Goal: Information Seeking & Learning: Learn about a topic

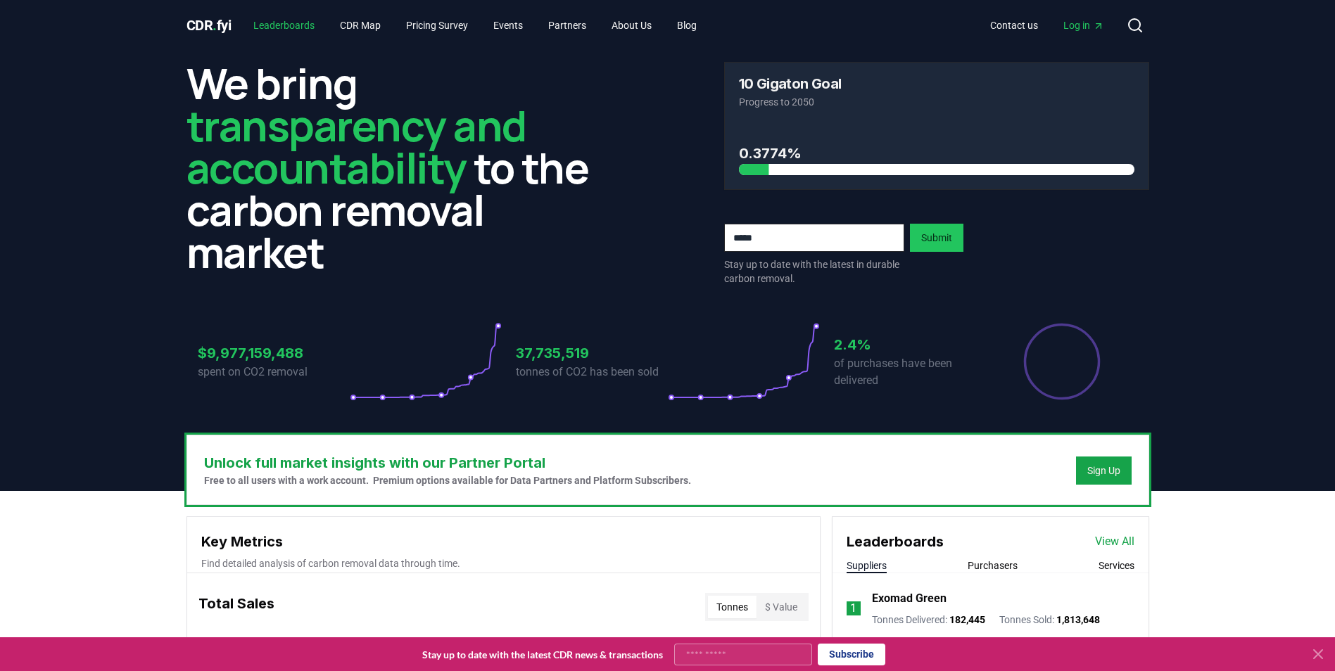
click at [305, 25] on link "Leaderboards" at bounding box center [284, 25] width 84 height 25
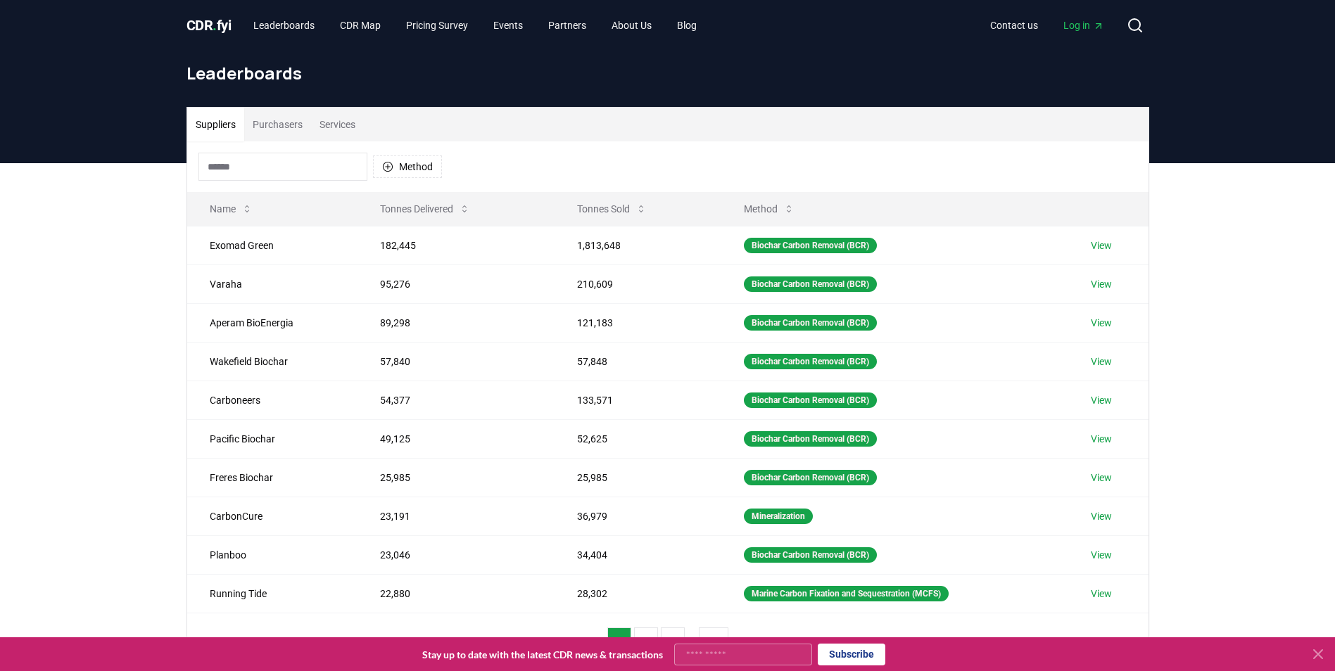
click at [294, 124] on button "Purchasers" at bounding box center [277, 125] width 67 height 34
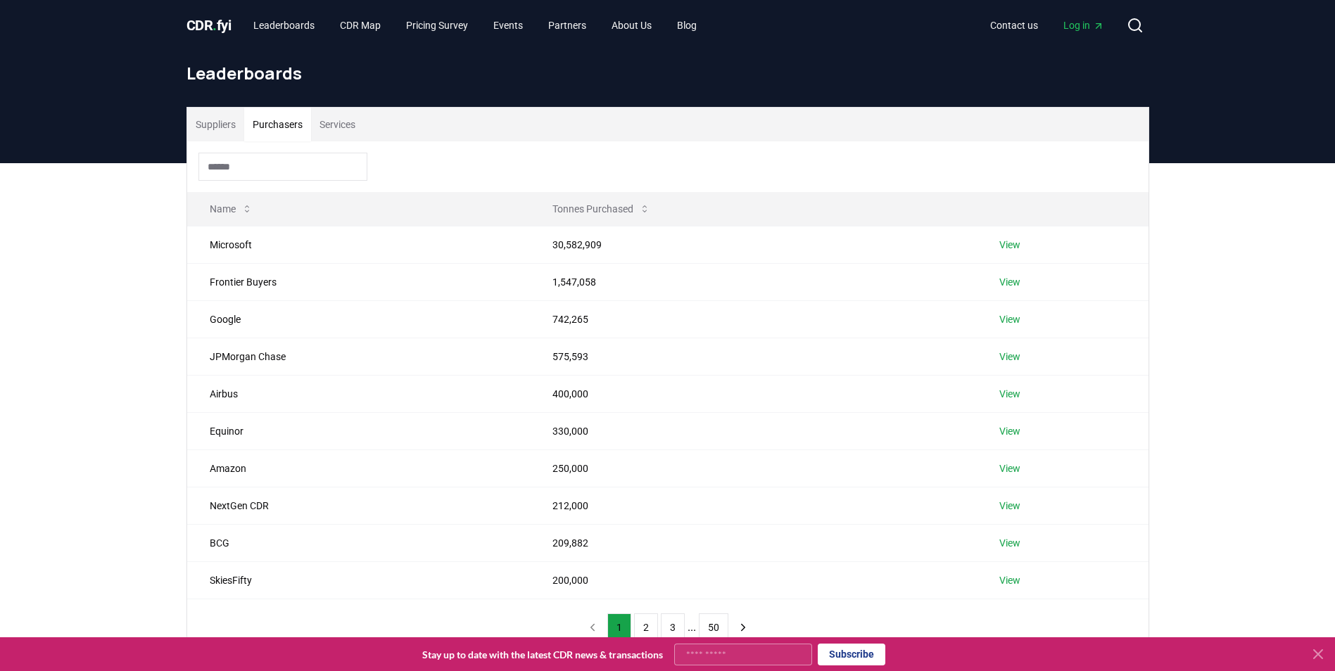
click at [295, 163] on input at bounding box center [282, 167] width 169 height 28
click at [884, 244] on link "View" at bounding box center [1009, 245] width 21 height 14
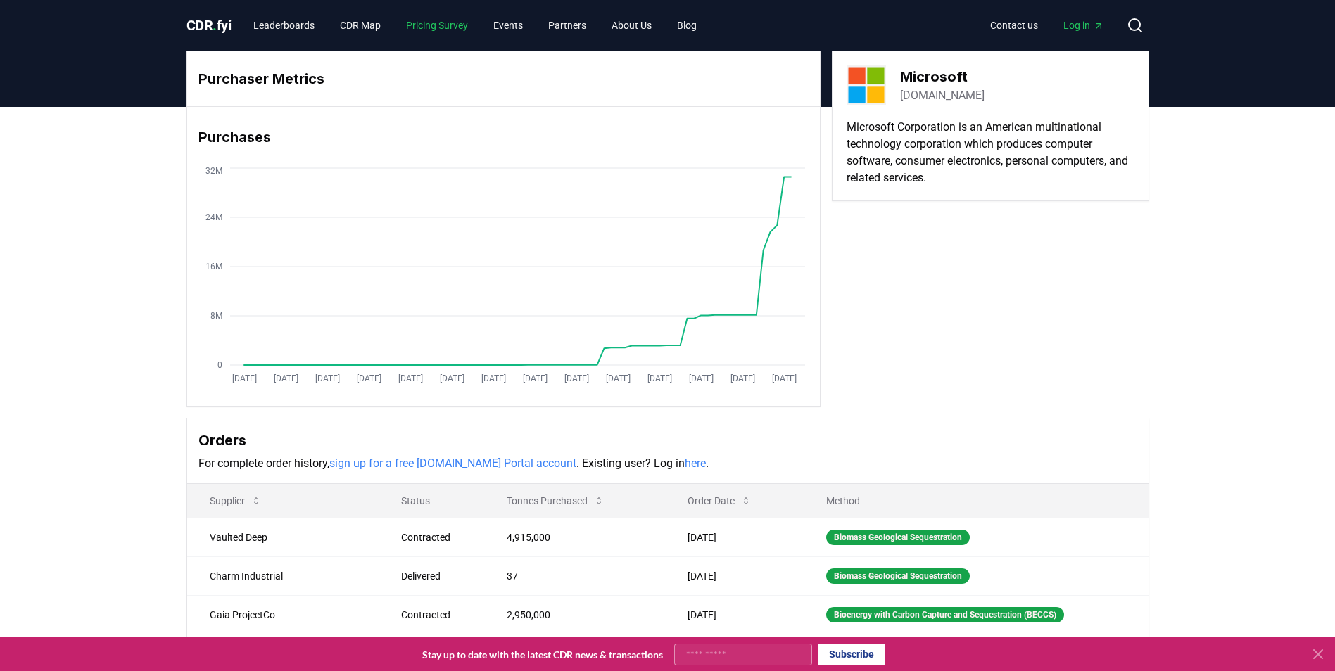
click at [422, 28] on link "Pricing Survey" at bounding box center [437, 25] width 84 height 25
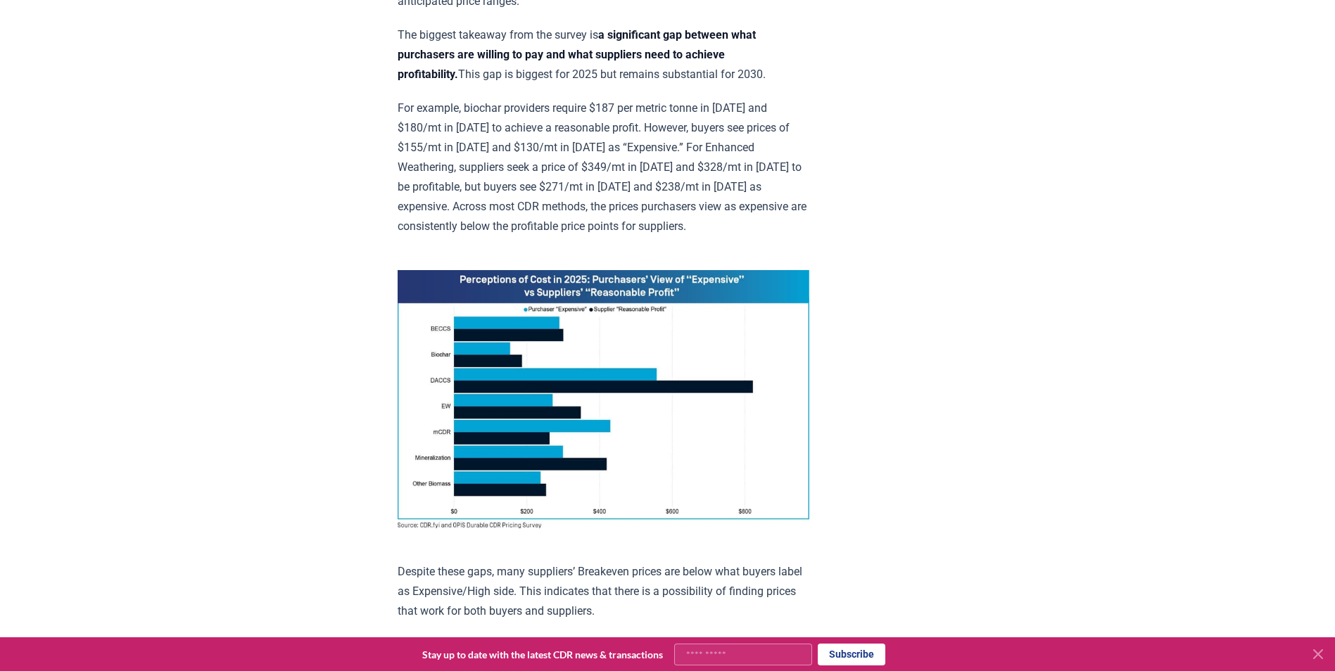
scroll to position [915, 0]
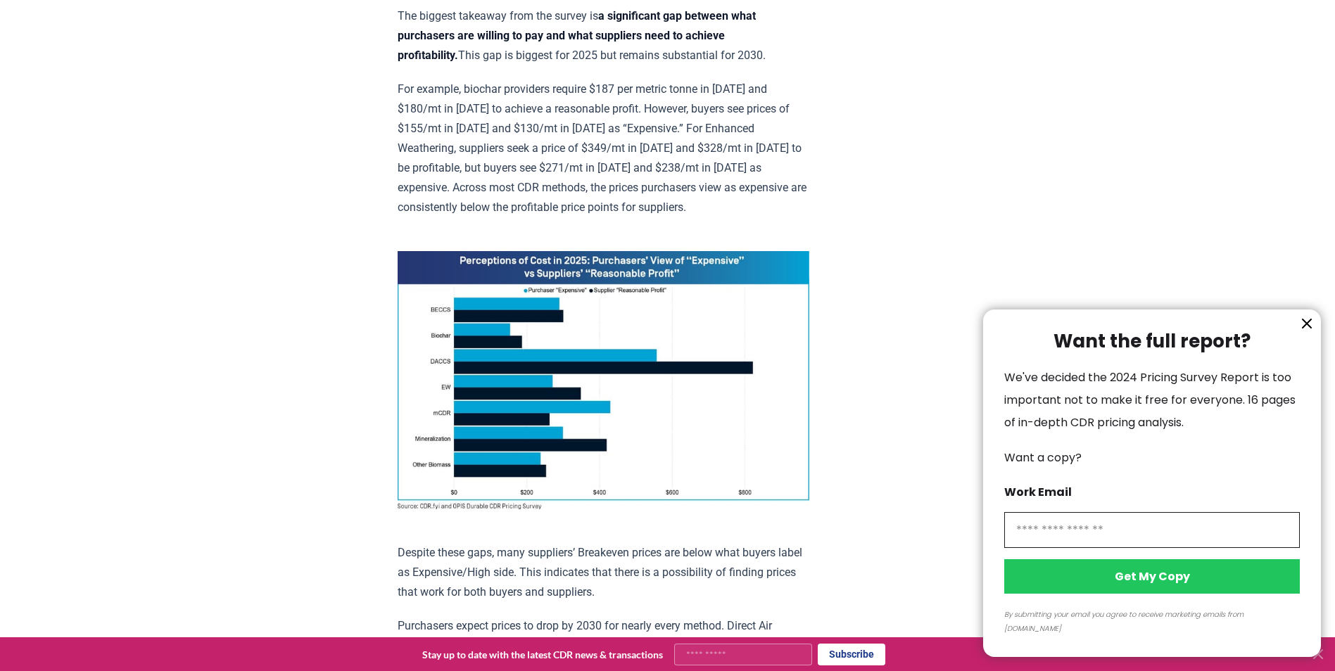
click at [1306, 332] on icon "information" at bounding box center [1307, 323] width 17 height 17
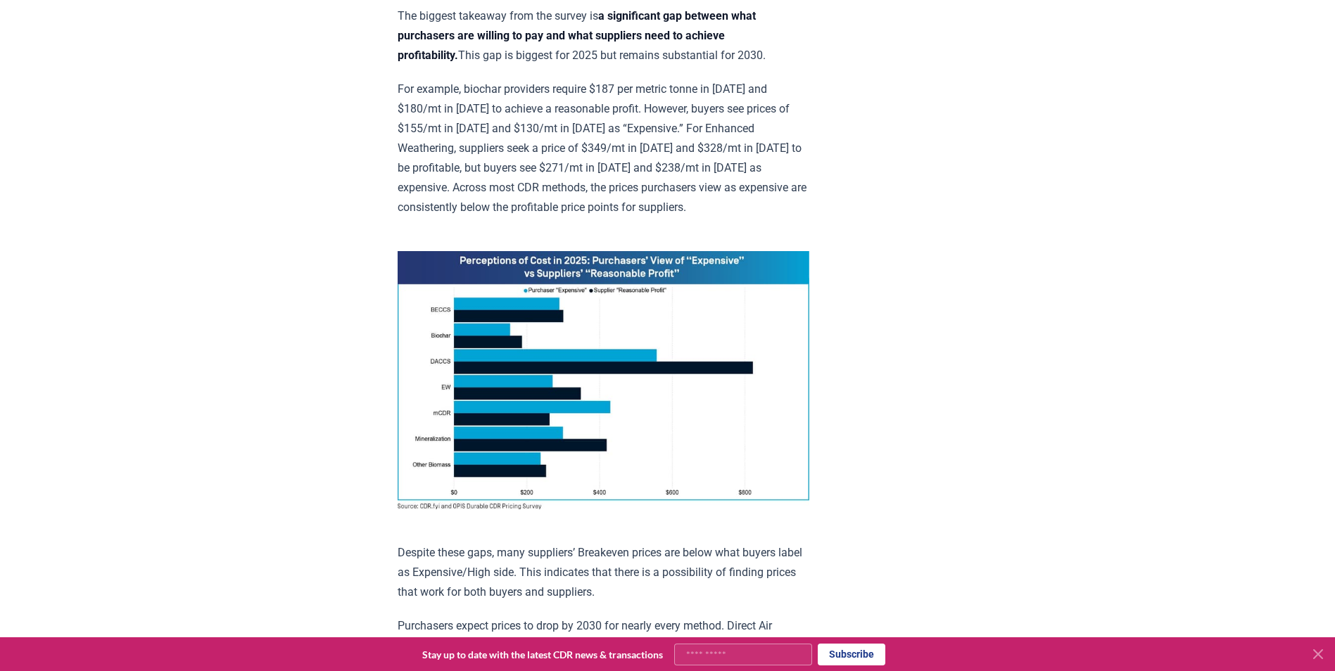
click at [573, 251] on img at bounding box center [604, 380] width 412 height 258
click at [622, 251] on img at bounding box center [604, 380] width 412 height 258
drag, startPoint x: 649, startPoint y: 160, endPoint x: 529, endPoint y: 176, distance: 120.7
click at [529, 251] on img at bounding box center [604, 380] width 412 height 258
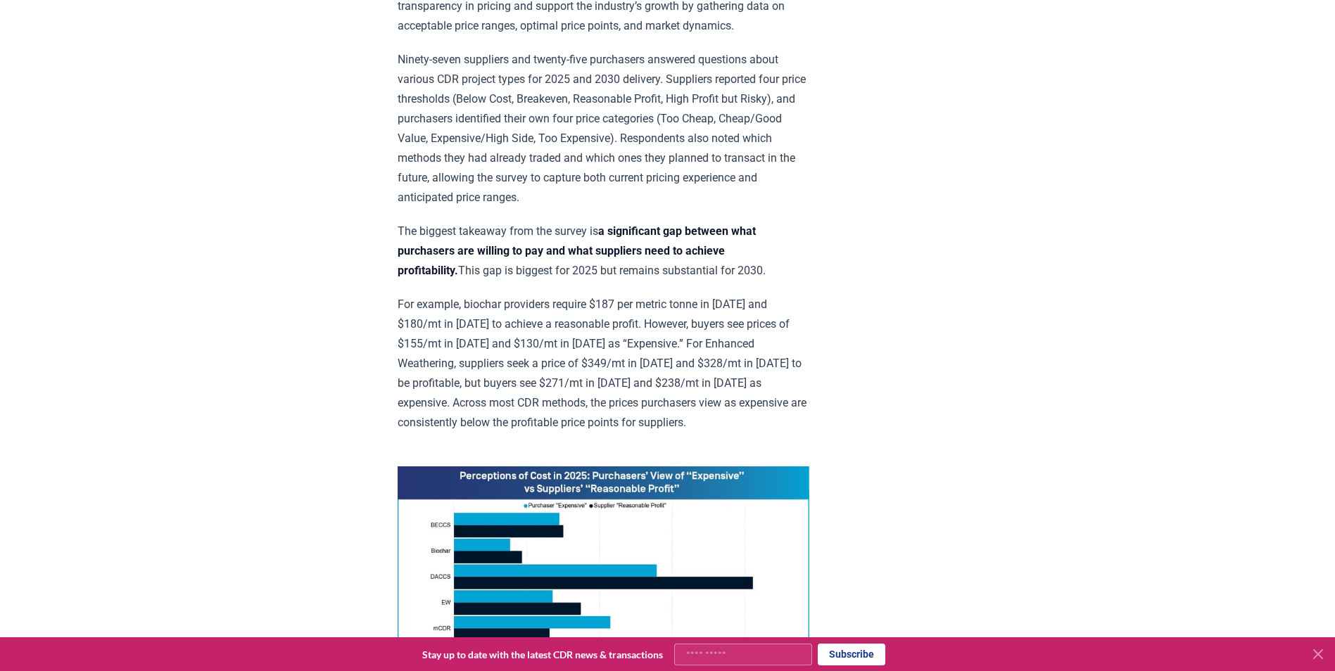
scroll to position [704, 0]
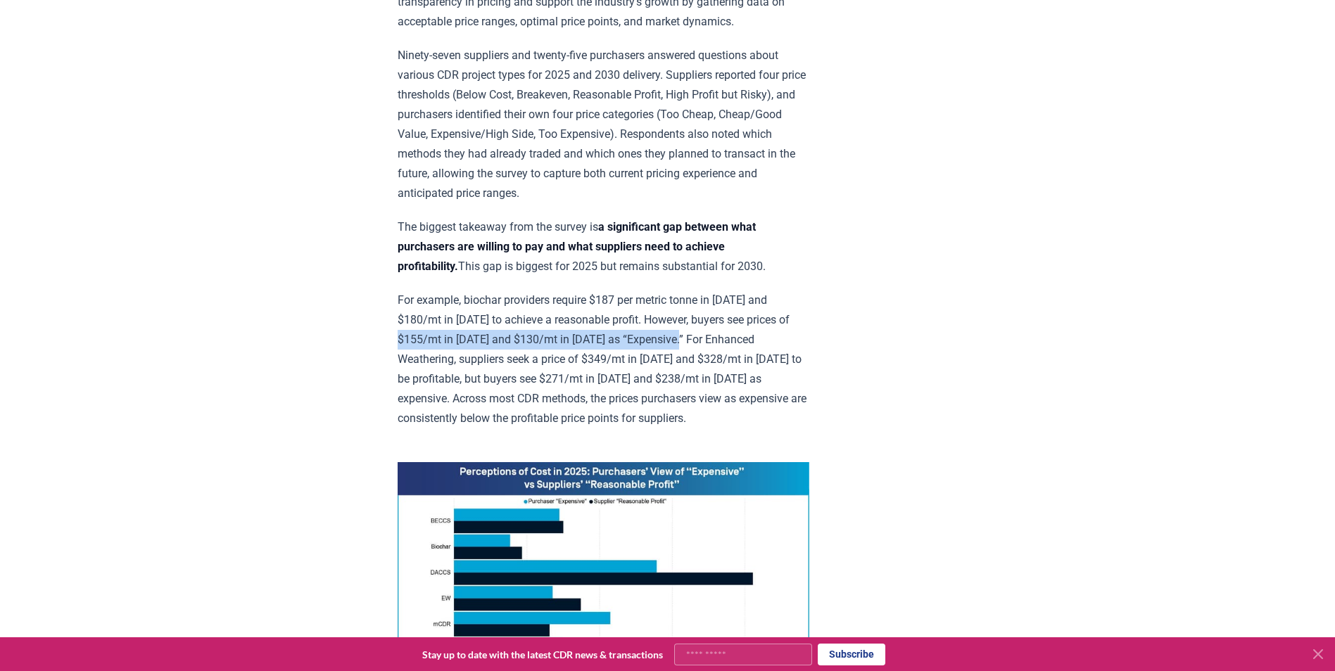
drag, startPoint x: 415, startPoint y: 233, endPoint x: 707, endPoint y: 228, distance: 292.8
click at [707, 291] on p "For example, biochar providers require $187 per metric tonne in [DATE] and $180…" at bounding box center [604, 360] width 412 height 138
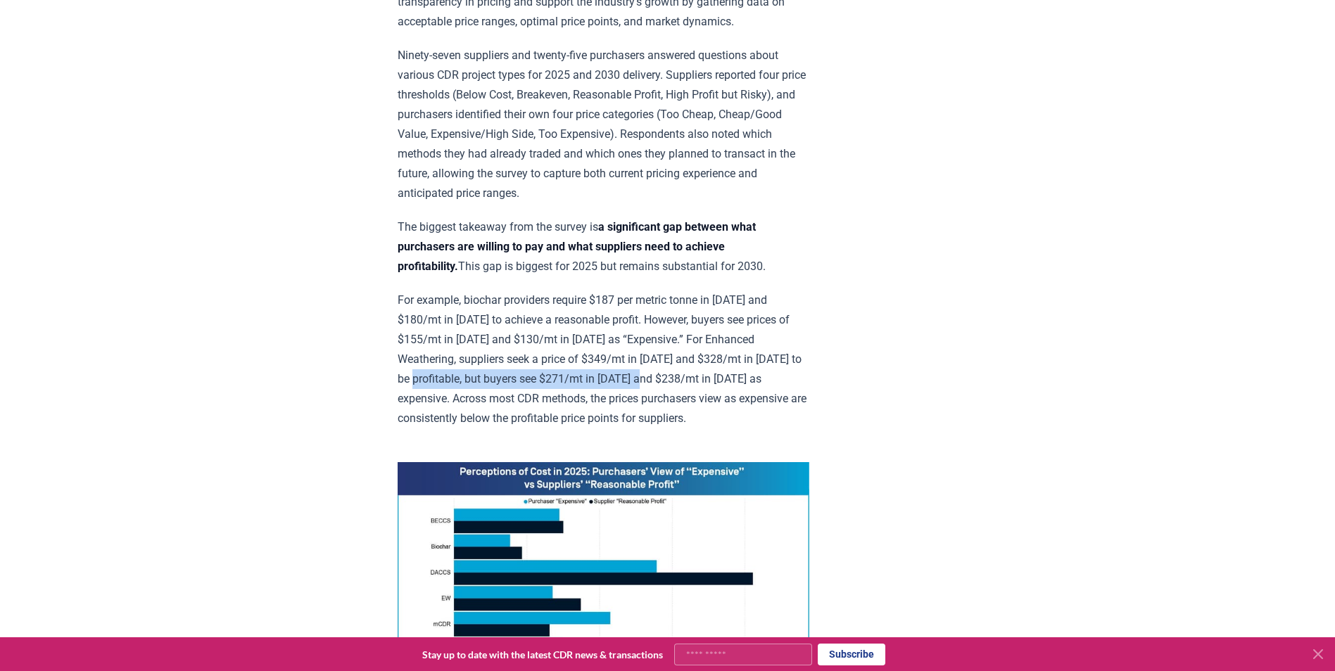
drag, startPoint x: 470, startPoint y: 275, endPoint x: 717, endPoint y: 265, distance: 247.3
click at [717, 291] on p "For example, biochar providers require $187 per metric tonne in [DATE] and $180…" at bounding box center [604, 360] width 412 height 138
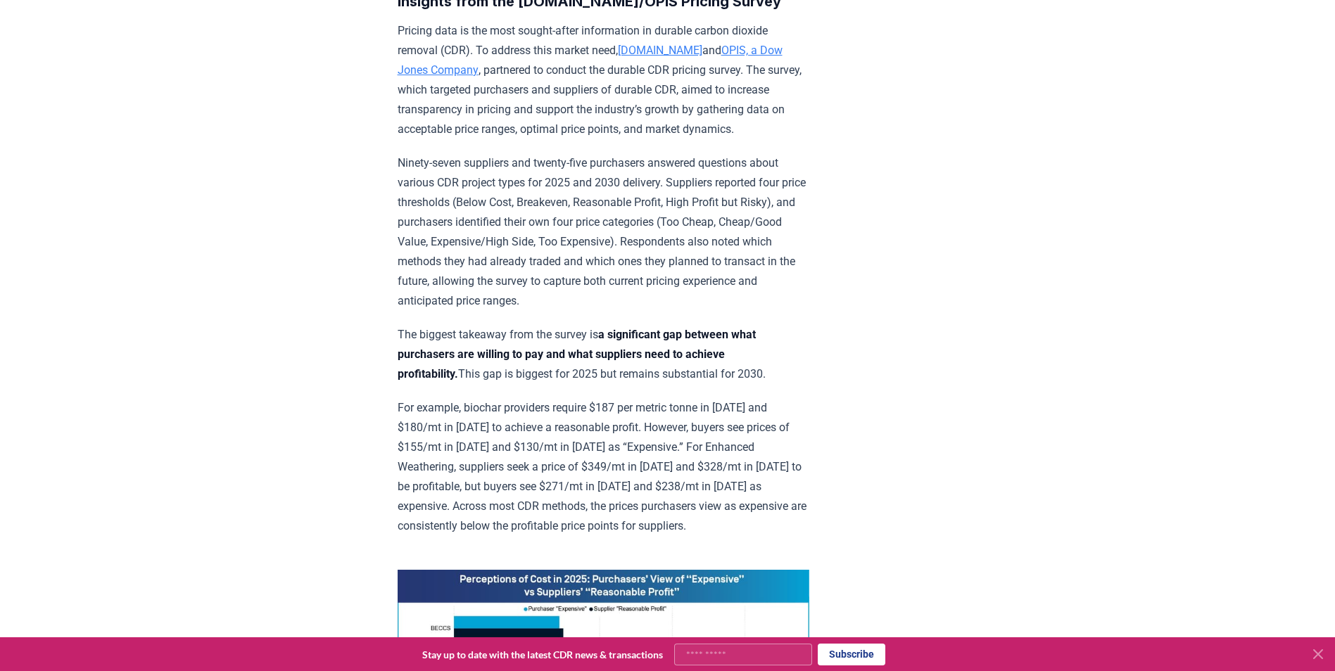
scroll to position [493, 0]
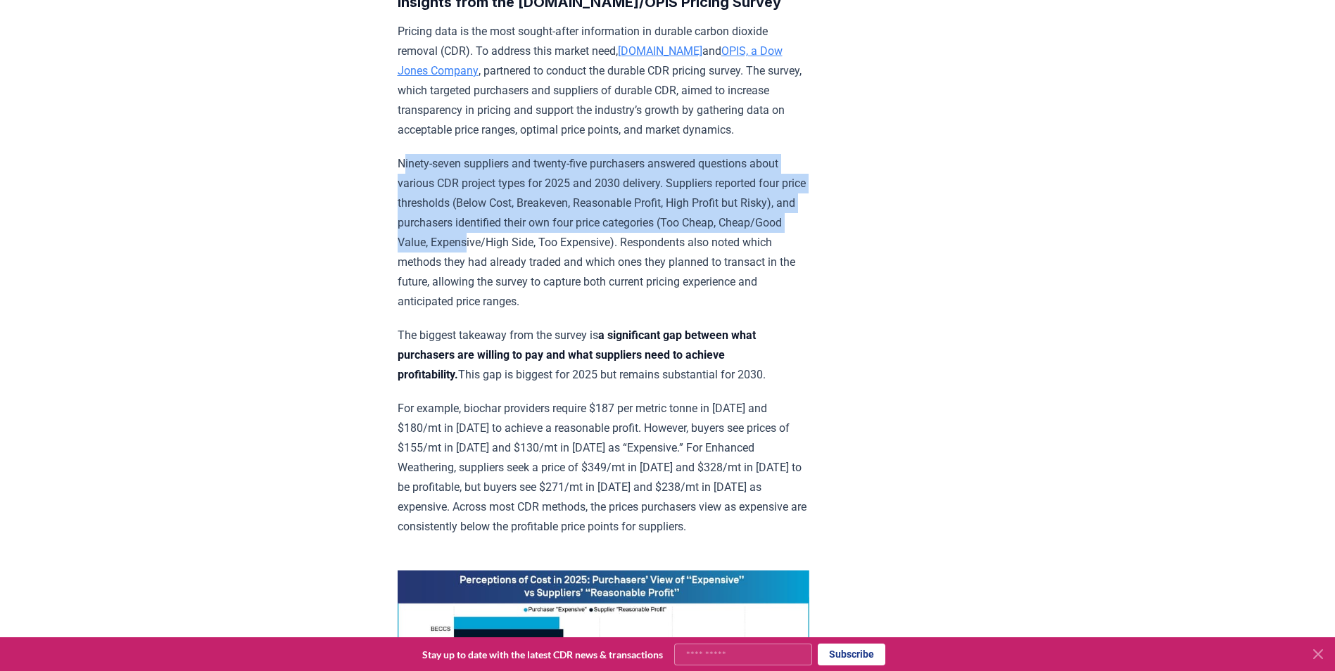
drag, startPoint x: 402, startPoint y: 155, endPoint x: 533, endPoint y: 235, distance: 153.5
click at [533, 235] on p "Ninety-seven suppliers and twenty-five purchasers answered questions about vari…" at bounding box center [604, 233] width 412 height 158
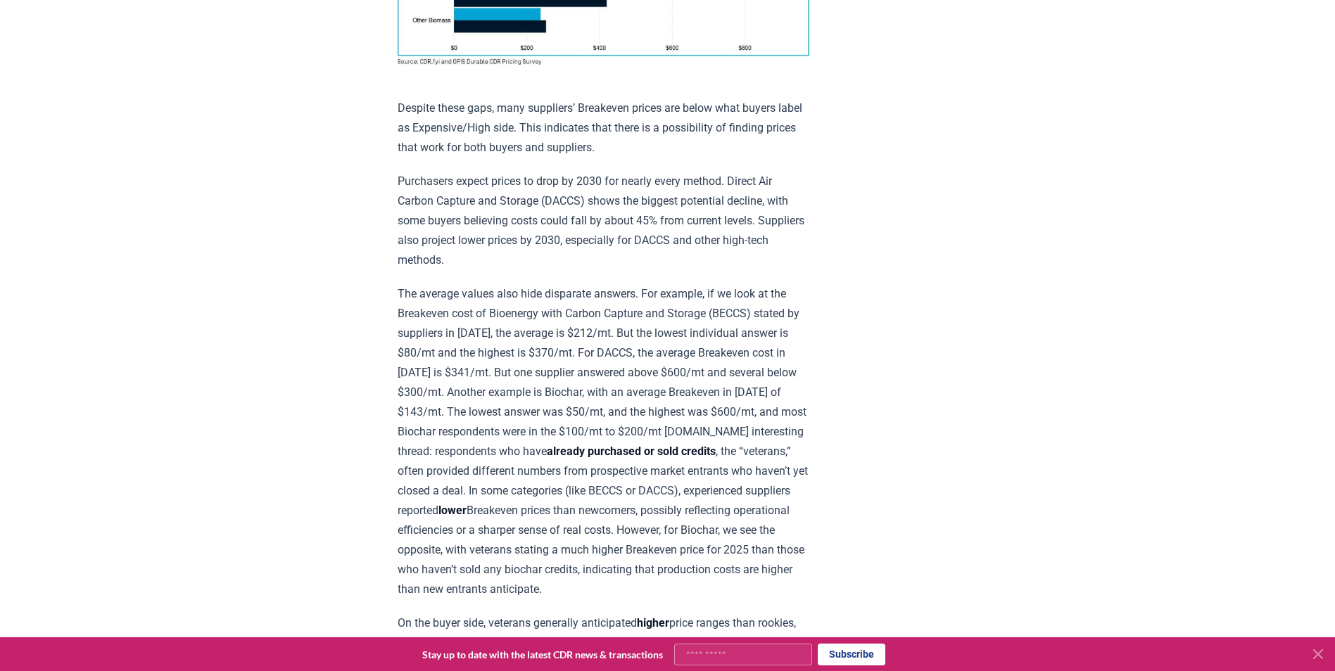
scroll to position [1267, 0]
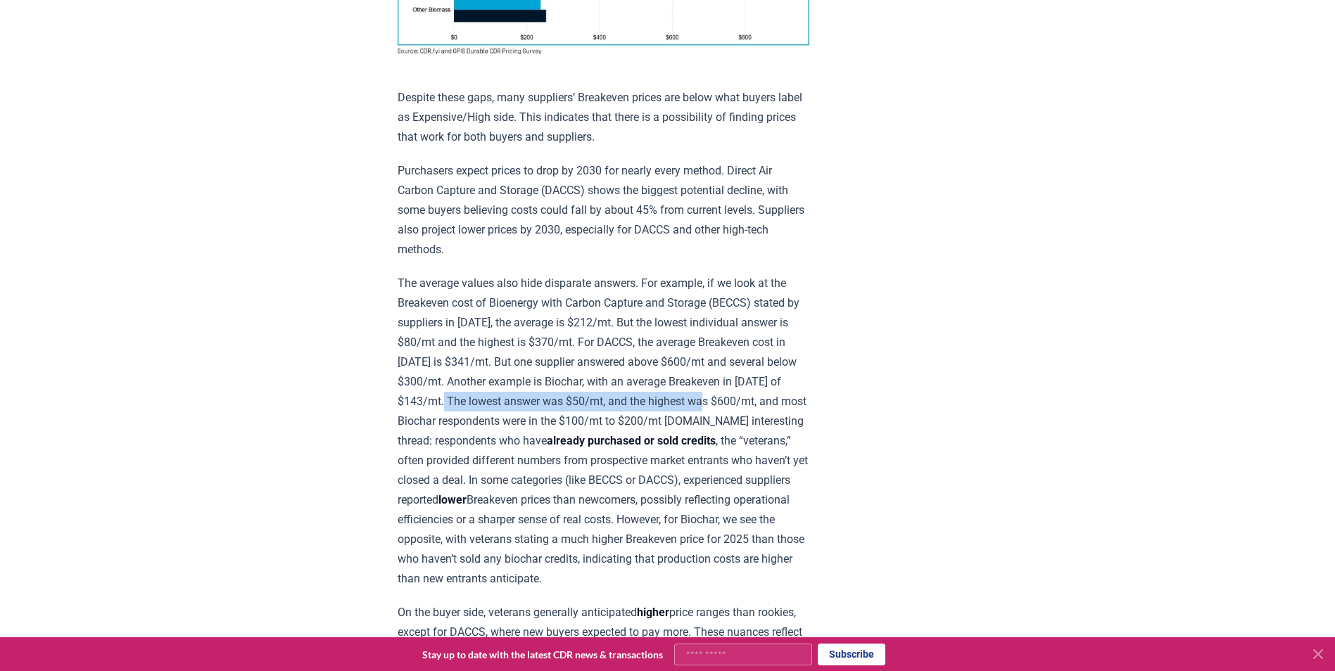
drag, startPoint x: 488, startPoint y: 393, endPoint x: 754, endPoint y: 396, distance: 266.1
click at [754, 396] on p "The average values also hide disparate answers. For example, if we look at the …" at bounding box center [604, 431] width 412 height 315
click at [752, 396] on p "The average values also hide disparate answers. For example, if we look at the …" at bounding box center [604, 431] width 412 height 315
click at [464, 411] on p "The average values also hide disparate answers. For example, if we look at the …" at bounding box center [604, 431] width 412 height 315
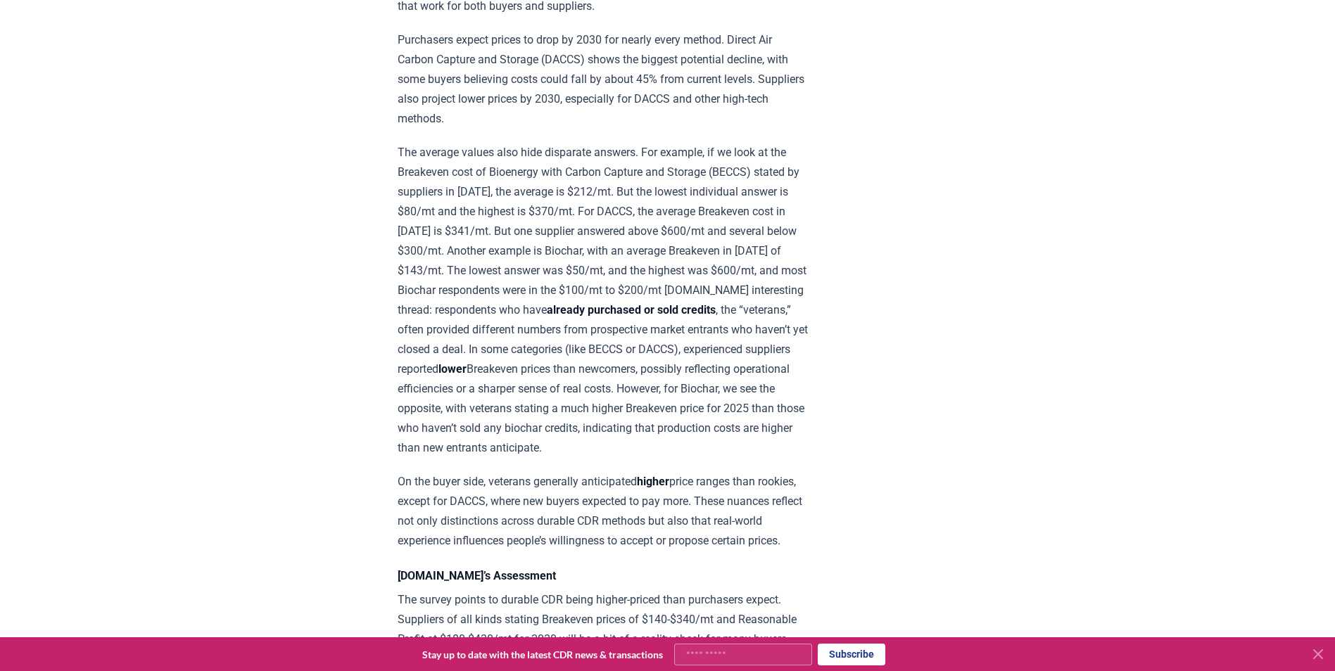
scroll to position [1408, 0]
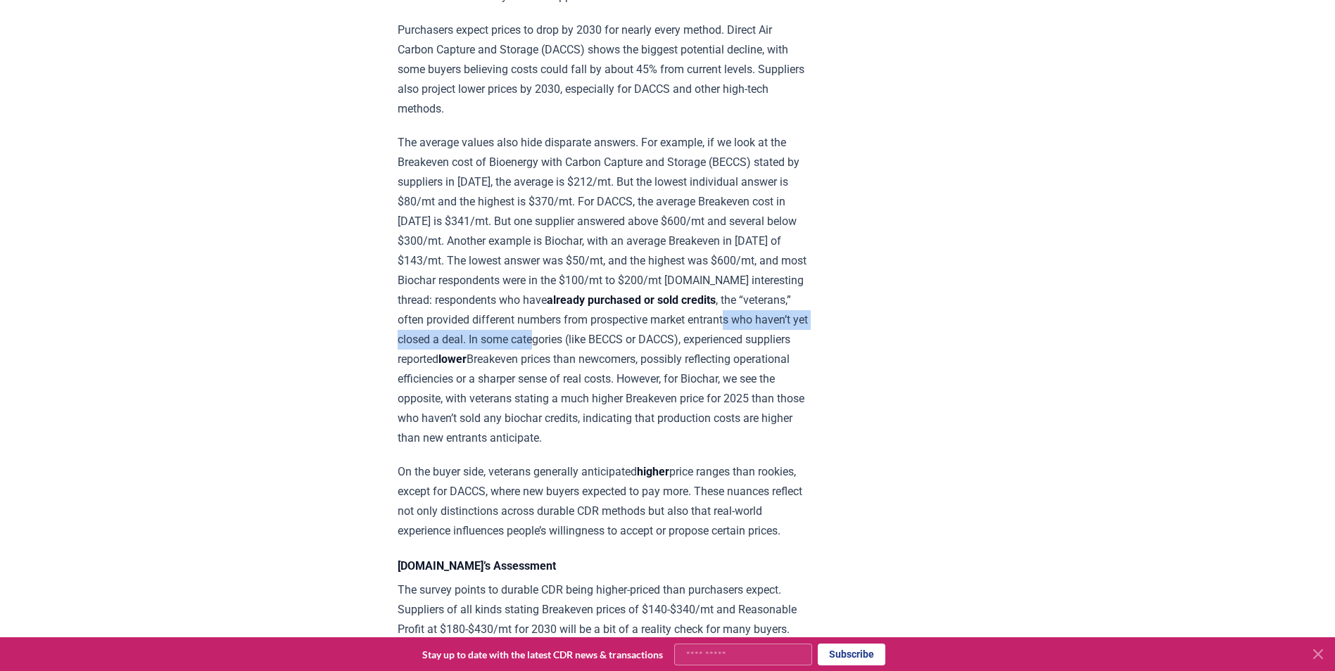
drag, startPoint x: 488, startPoint y: 333, endPoint x: 663, endPoint y: 333, distance: 174.5
click at [663, 333] on p "The average values also hide disparate answers. For example, if we look at the …" at bounding box center [604, 290] width 412 height 315
drag, startPoint x: 663, startPoint y: 333, endPoint x: 664, endPoint y: 348, distance: 14.8
click at [664, 348] on p "The average values also hide disparate answers. For example, if we look at the …" at bounding box center [604, 290] width 412 height 315
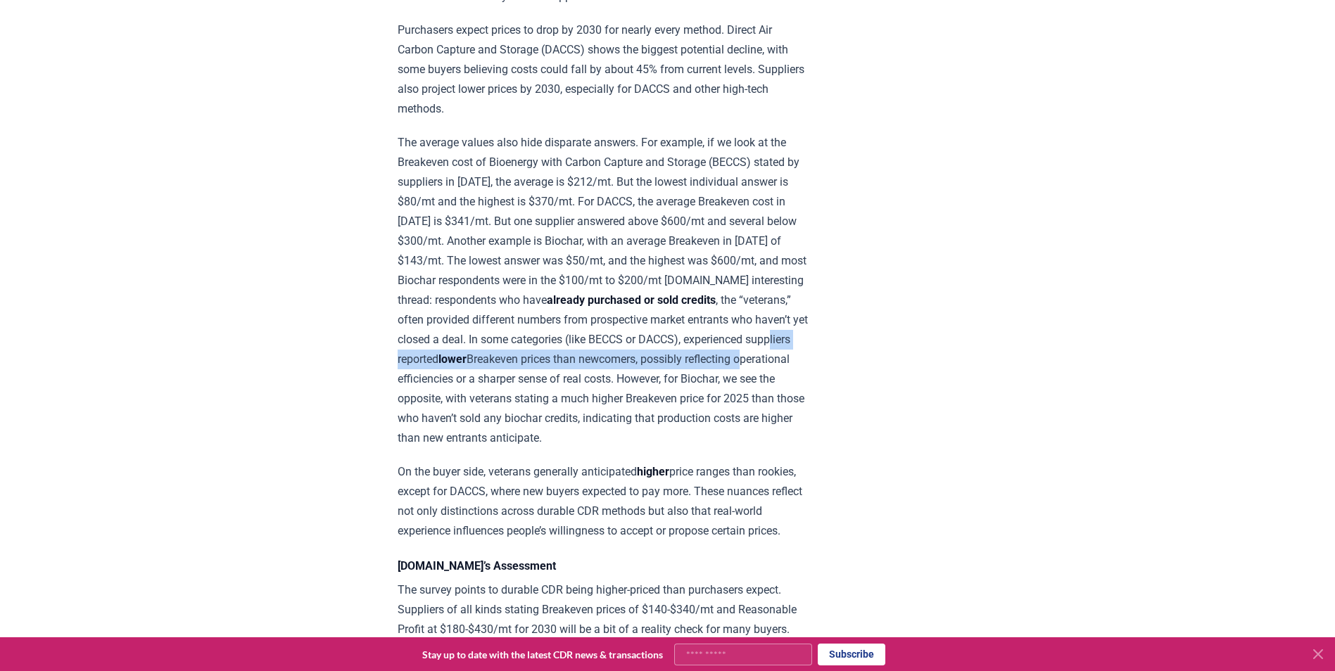
drag, startPoint x: 531, startPoint y: 354, endPoint x: 556, endPoint y: 367, distance: 27.7
click at [556, 367] on p "The average values also hide disparate answers. For example, if we look at the …" at bounding box center [604, 290] width 412 height 315
click at [557, 367] on p "The average values also hide disparate answers. For example, if we look at the …" at bounding box center [604, 290] width 412 height 315
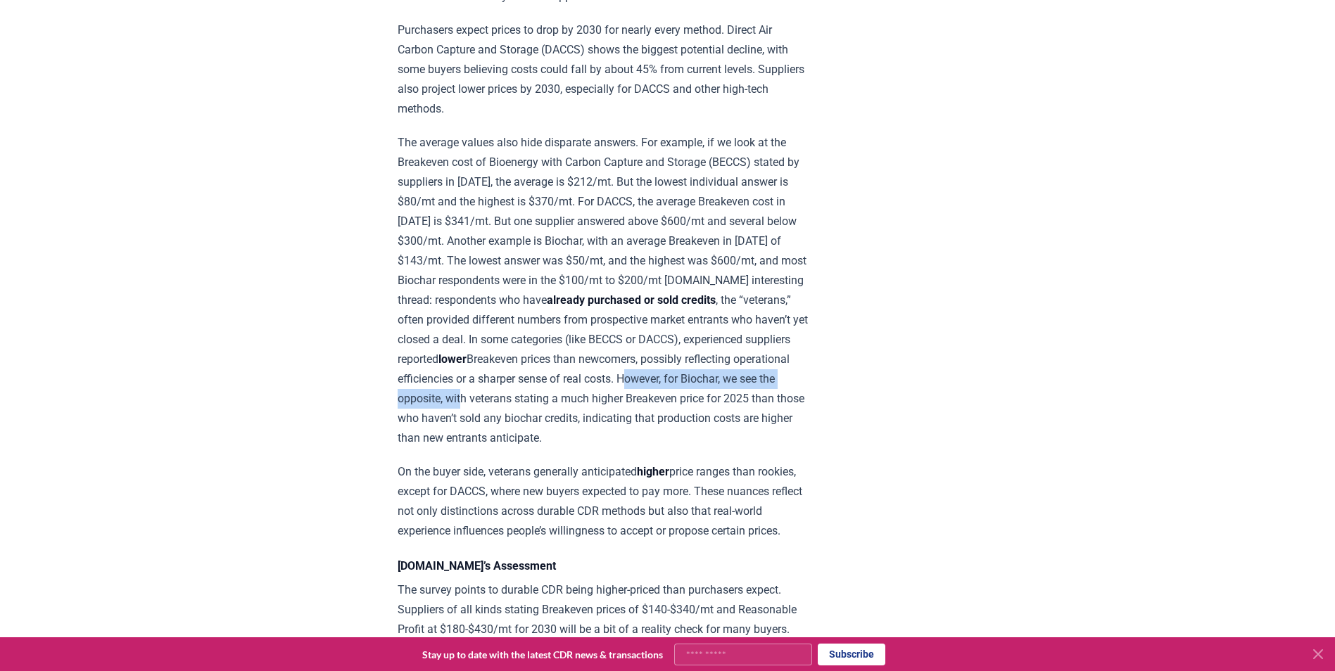
drag, startPoint x: 451, startPoint y: 390, endPoint x: 683, endPoint y: 394, distance: 232.3
click at [683, 394] on p "The average values also hide disparate answers. For example, if we look at the …" at bounding box center [604, 290] width 412 height 315
drag, startPoint x: 683, startPoint y: 394, endPoint x: 677, endPoint y: 398, distance: 7.2
click at [683, 395] on p "The average values also hide disparate answers. For example, if we look at the …" at bounding box center [604, 290] width 412 height 315
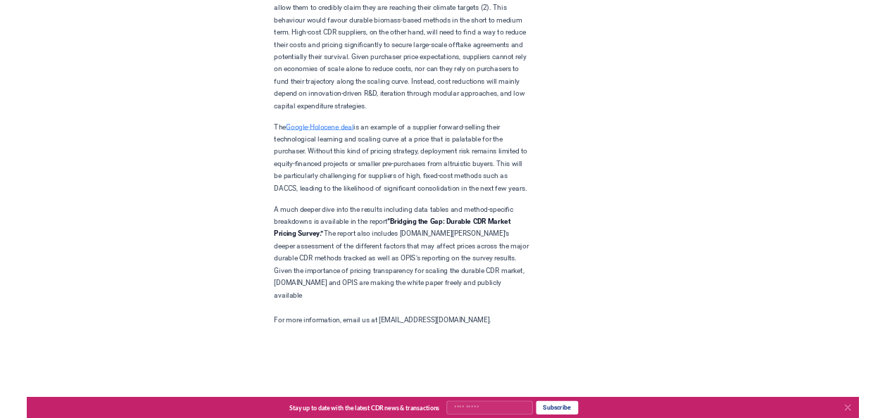
scroll to position [2323, 0]
